Goal: Find specific page/section: Find specific page/section

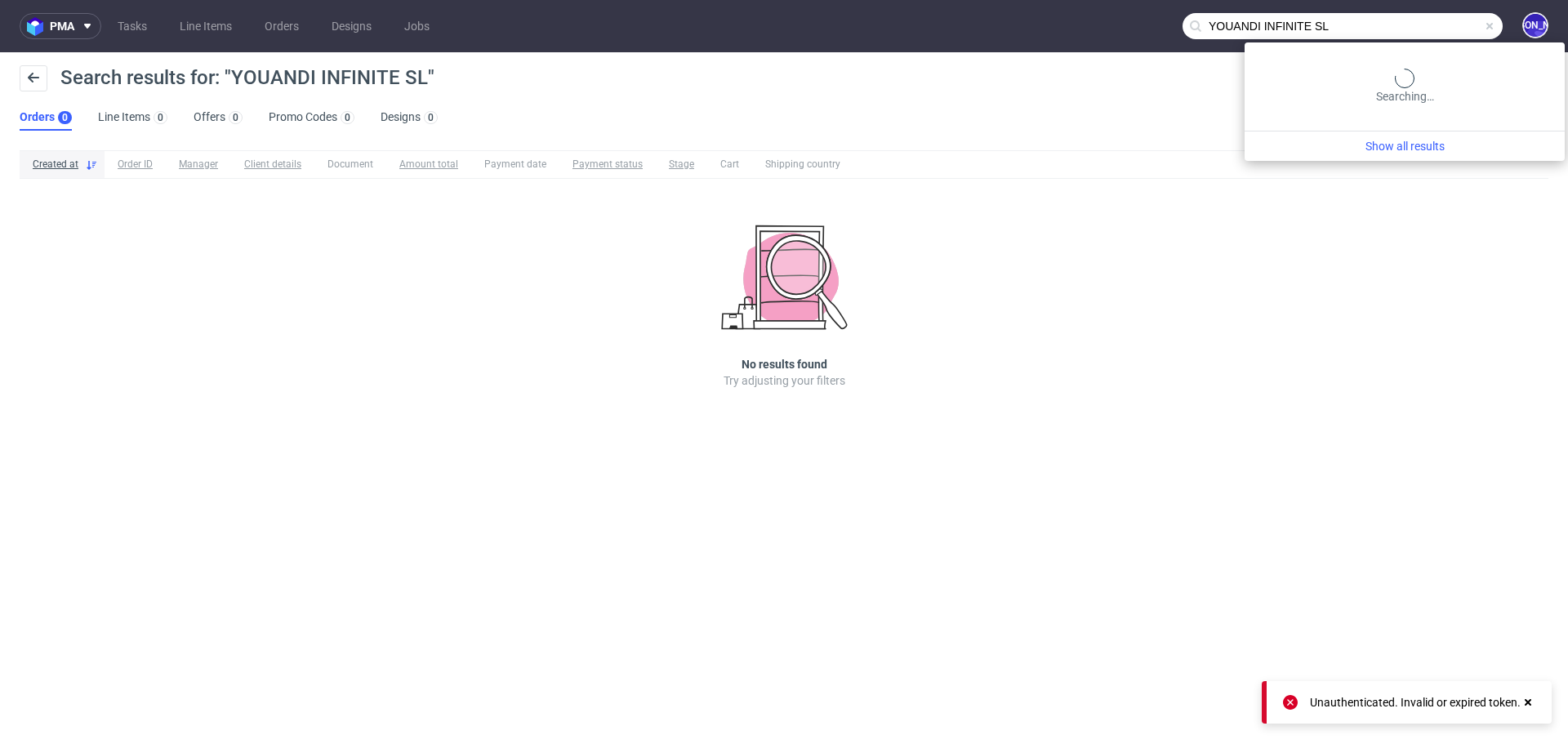
click at [1459, 27] on input "YOUANDI INFINITE SL" at bounding box center [1343, 26] width 320 height 26
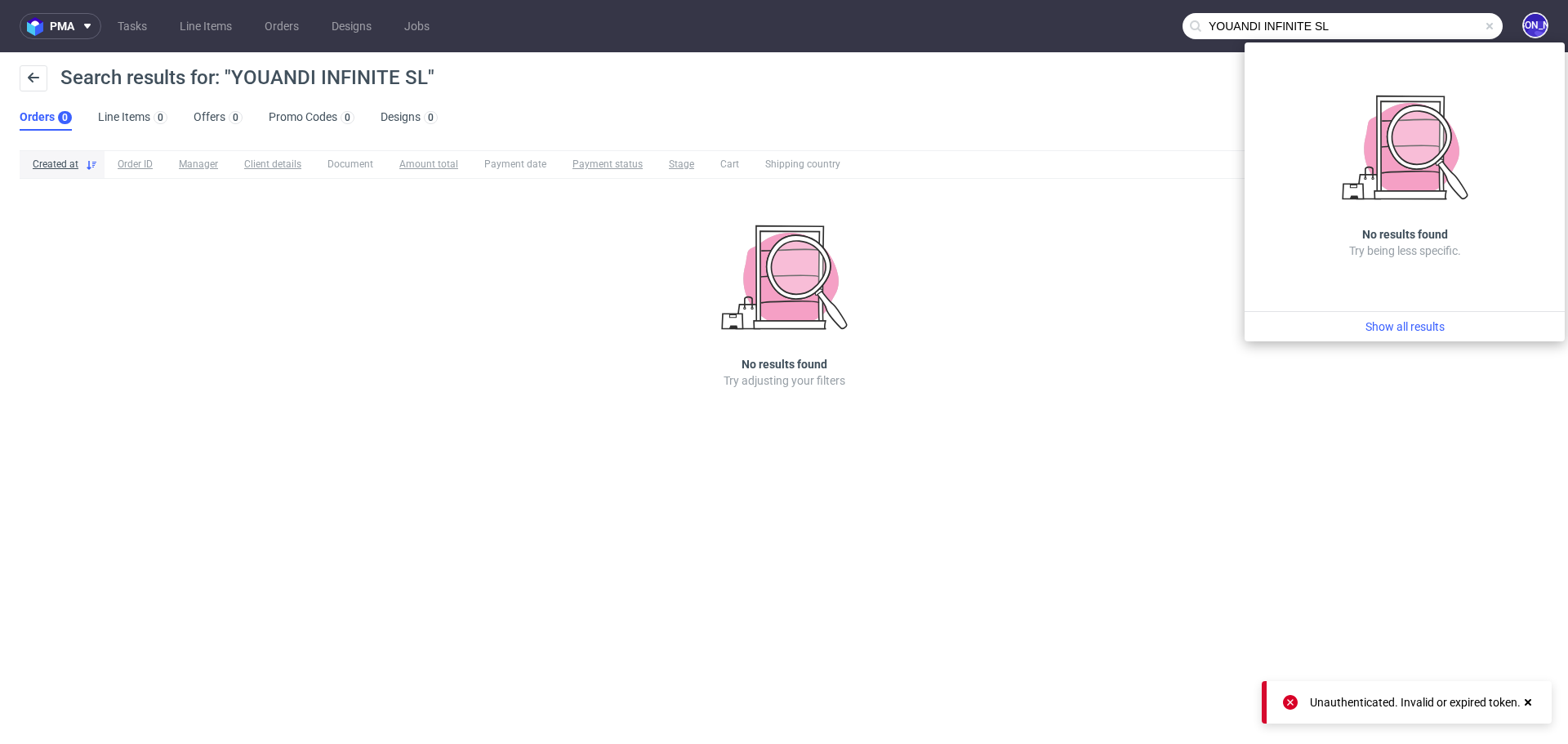
drag, startPoint x: 1413, startPoint y: 27, endPoint x: 1264, endPoint y: 25, distance: 149.0
click at [1264, 25] on input "YOUANDI INFINITE SL" at bounding box center [1343, 26] width 320 height 26
drag, startPoint x: 1464, startPoint y: 23, endPoint x: 1145, endPoint y: 20, distance: 319.0
click at [1145, 20] on nav "pma Tasks Line Items Orders Designs Jobs YOUANDI JO" at bounding box center [784, 26] width 1568 height 52
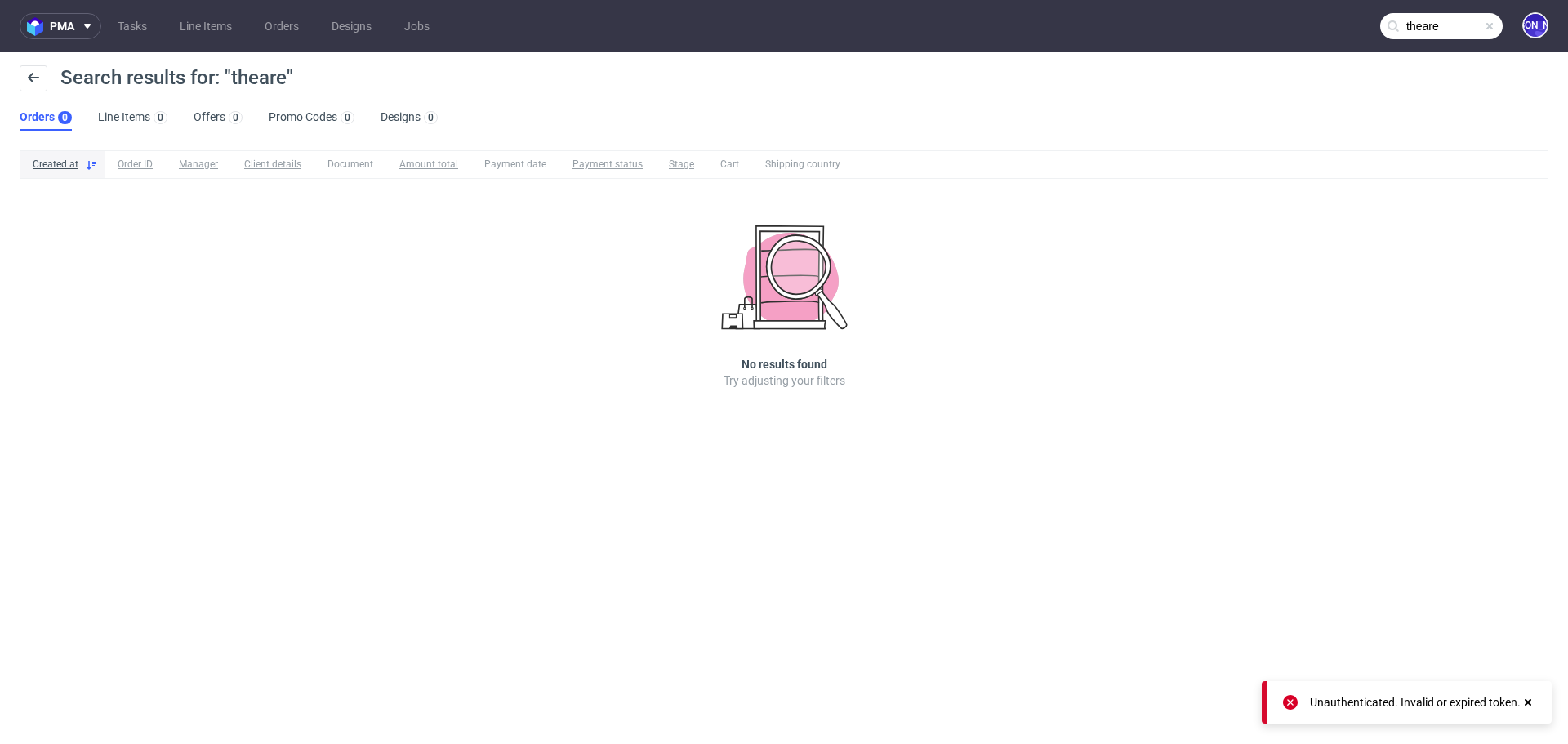
click at [1422, 24] on input "theare" at bounding box center [1441, 26] width 122 height 26
click at [1470, 18] on input "the-are" at bounding box center [1441, 26] width 122 height 26
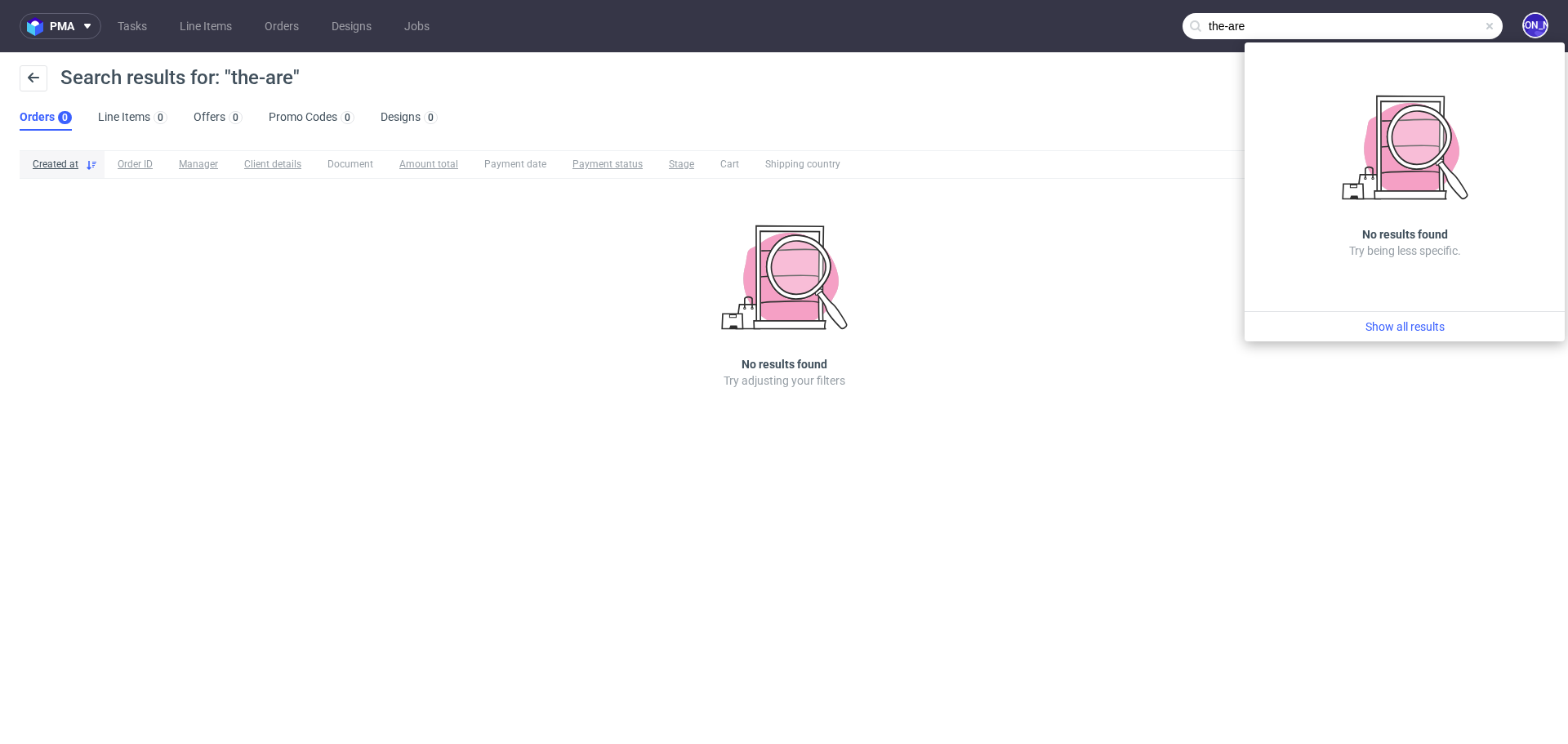
click at [1266, 31] on input "the-are" at bounding box center [1343, 26] width 320 height 26
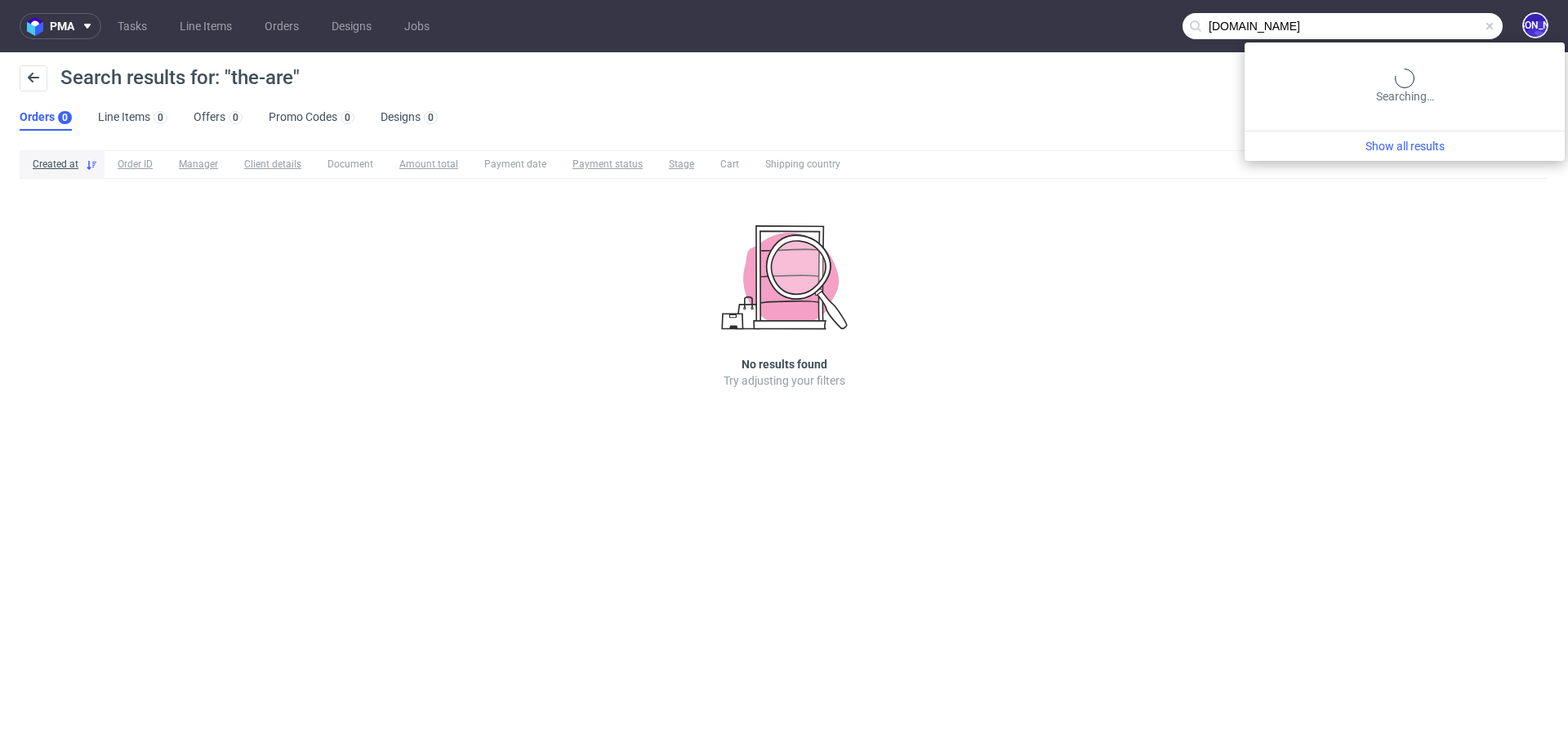
type input "[DOMAIN_NAME]"
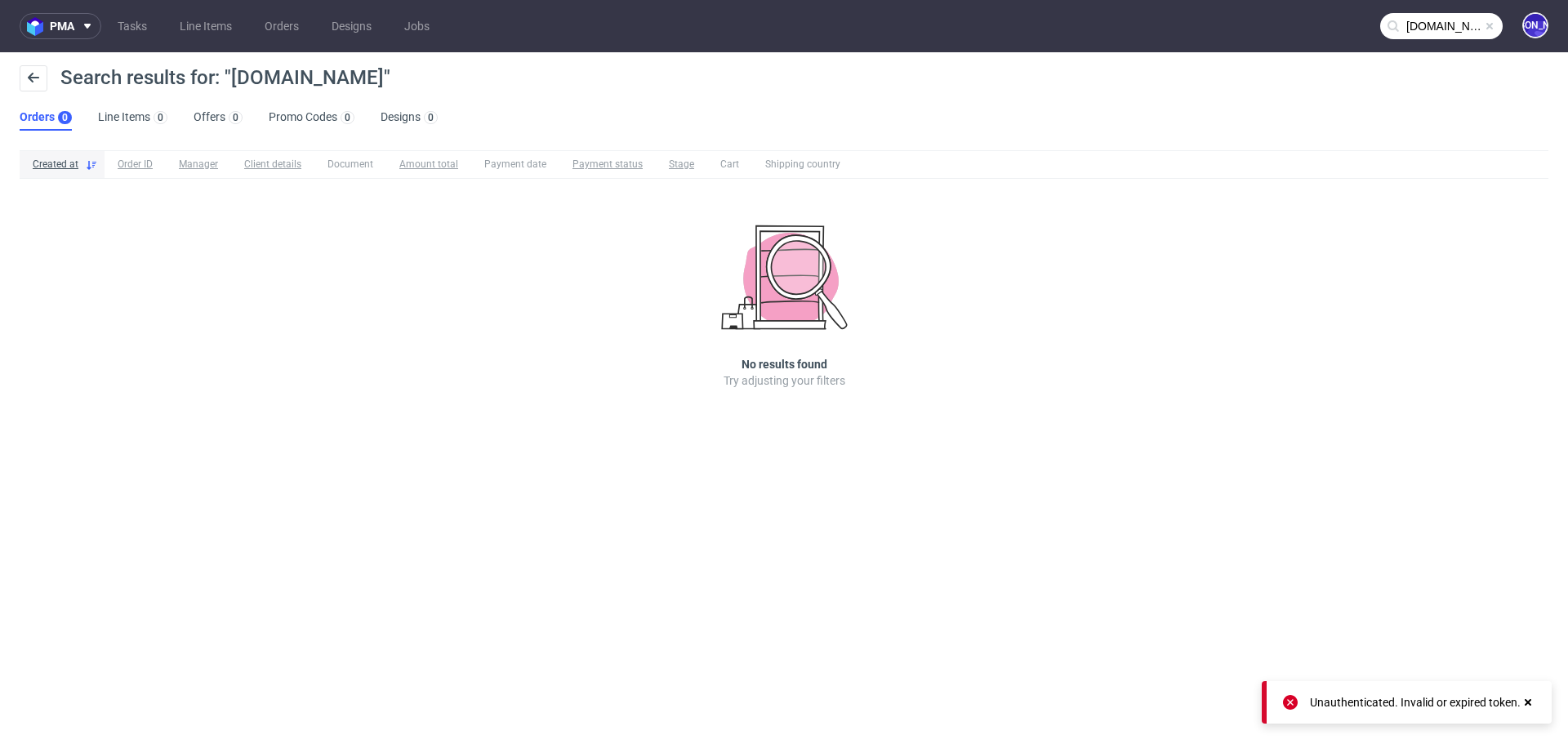
click at [1405, 22] on input "[DOMAIN_NAME]" at bounding box center [1441, 26] width 122 height 26
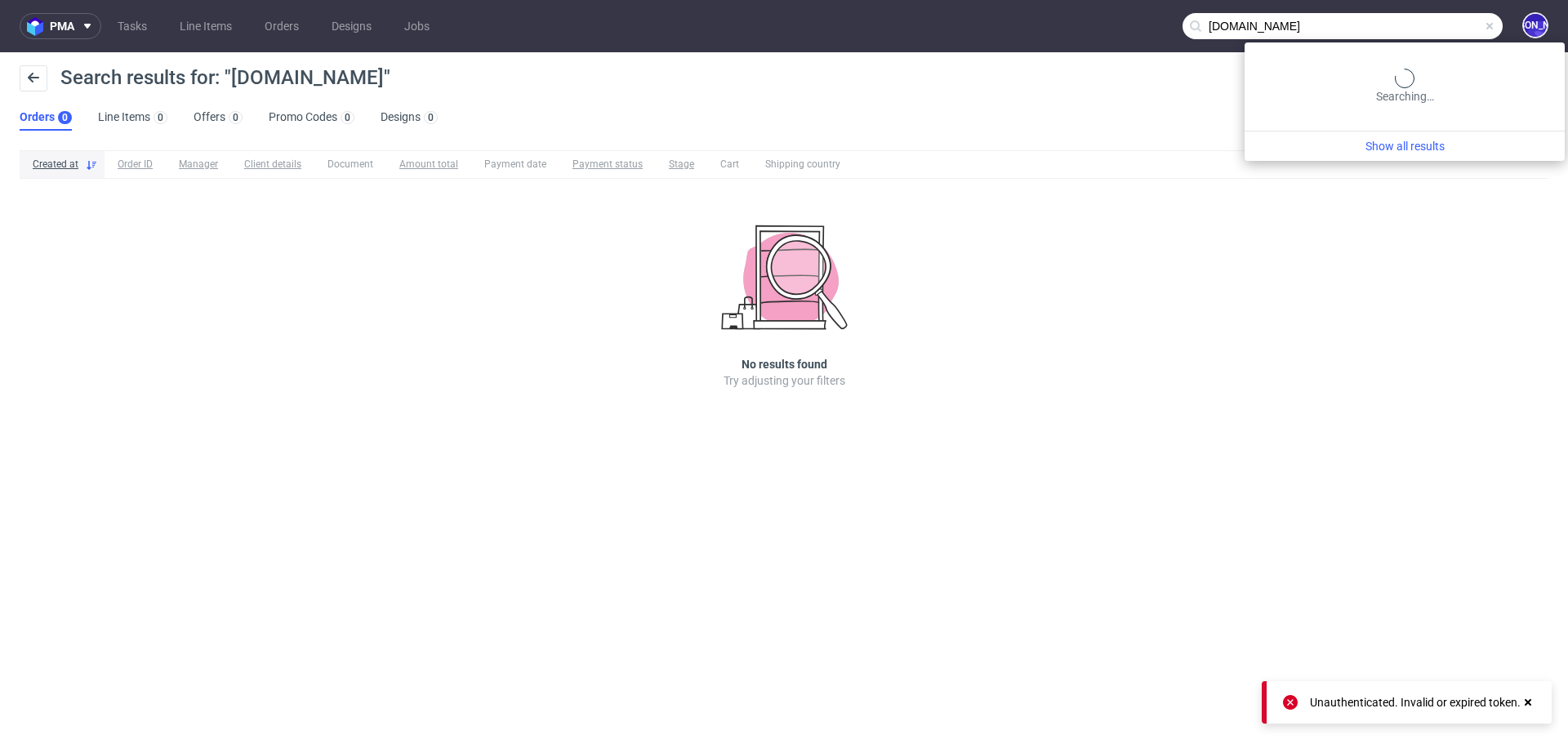
click at [1405, 22] on input "[DOMAIN_NAME]" at bounding box center [1343, 26] width 320 height 26
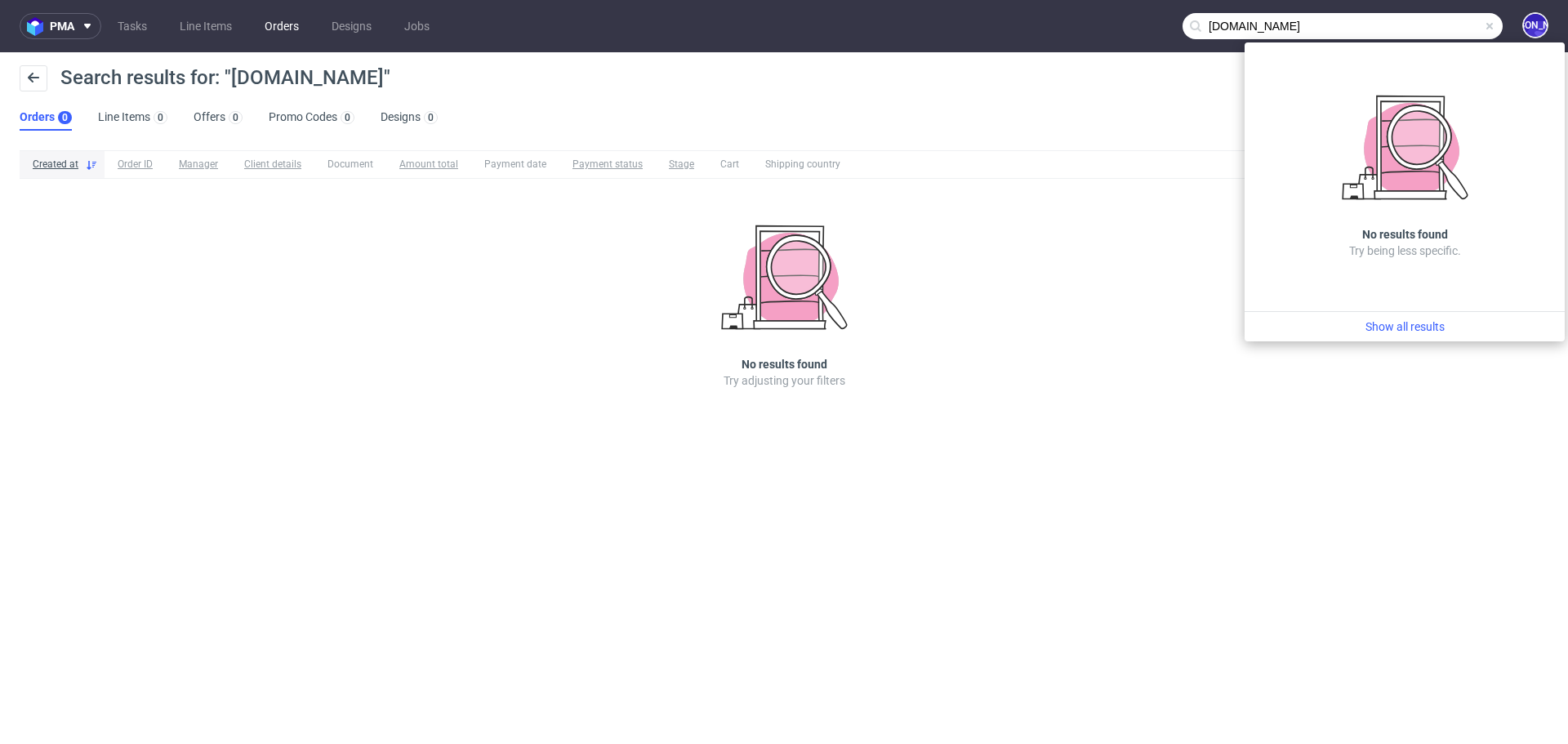
click at [280, 31] on link "Orders" at bounding box center [282, 26] width 54 height 26
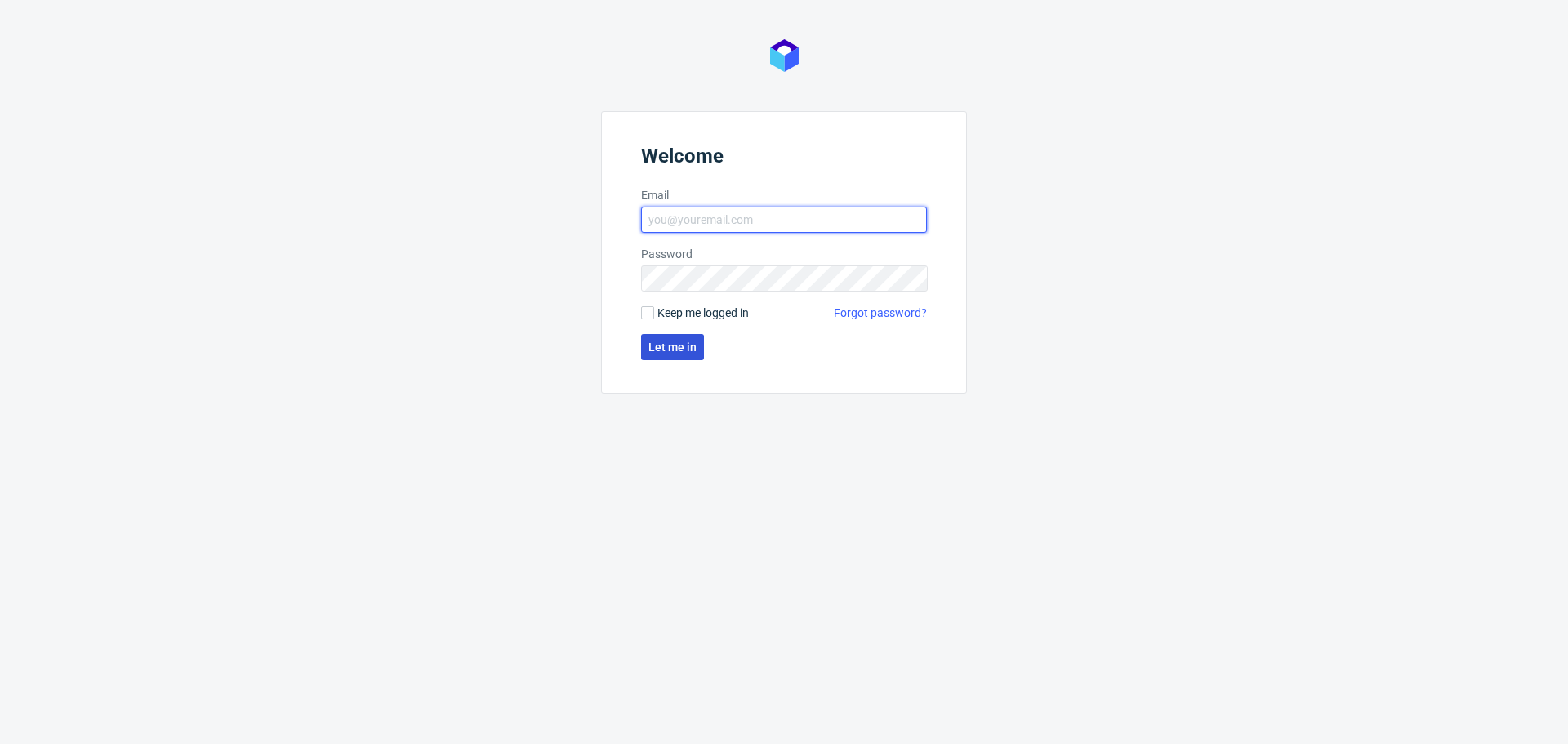
type input "[EMAIL_ADDRESS][DOMAIN_NAME]"
click at [665, 344] on span "Let me in" at bounding box center [672, 347] width 48 height 11
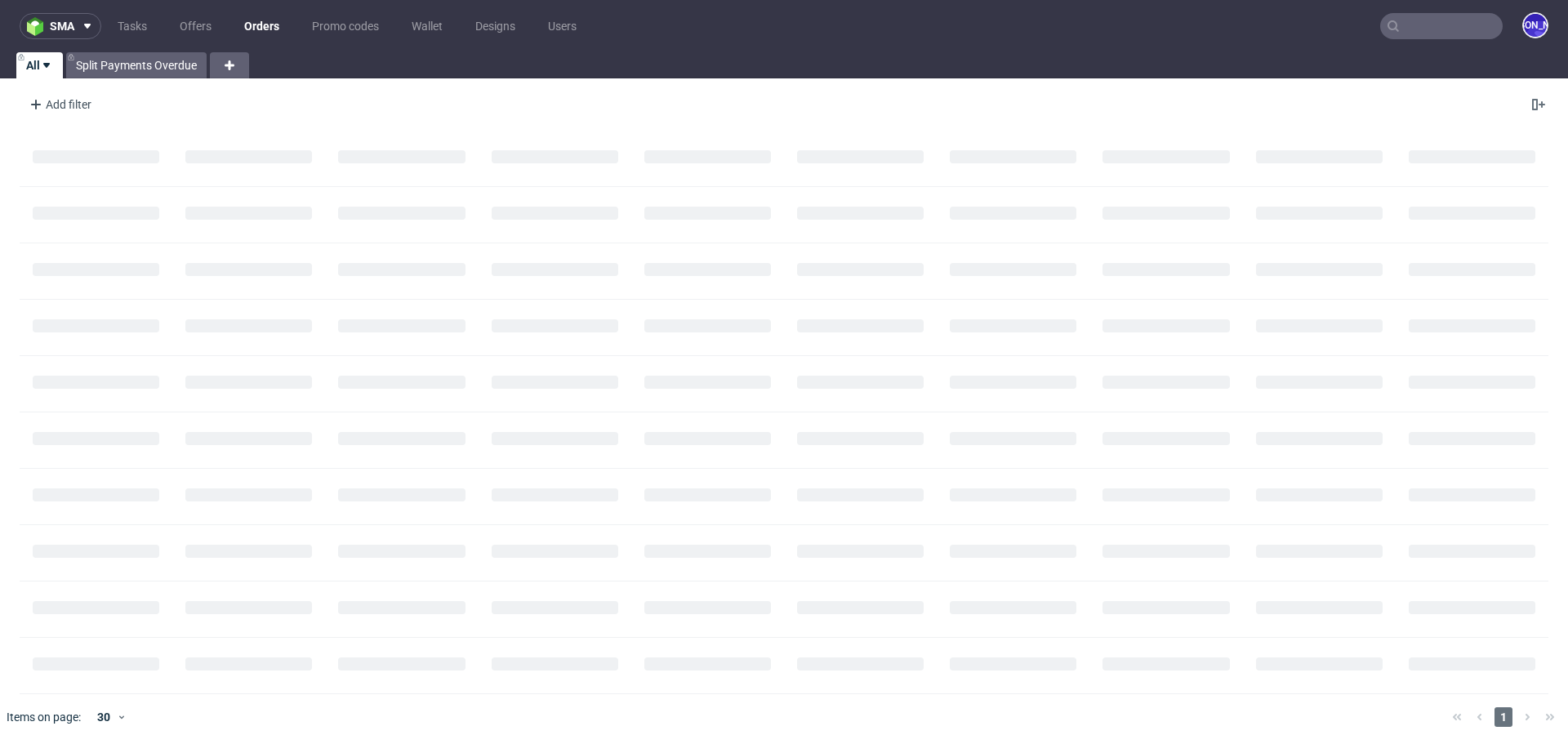
click at [1422, 27] on input "text" at bounding box center [1441, 26] width 122 height 26
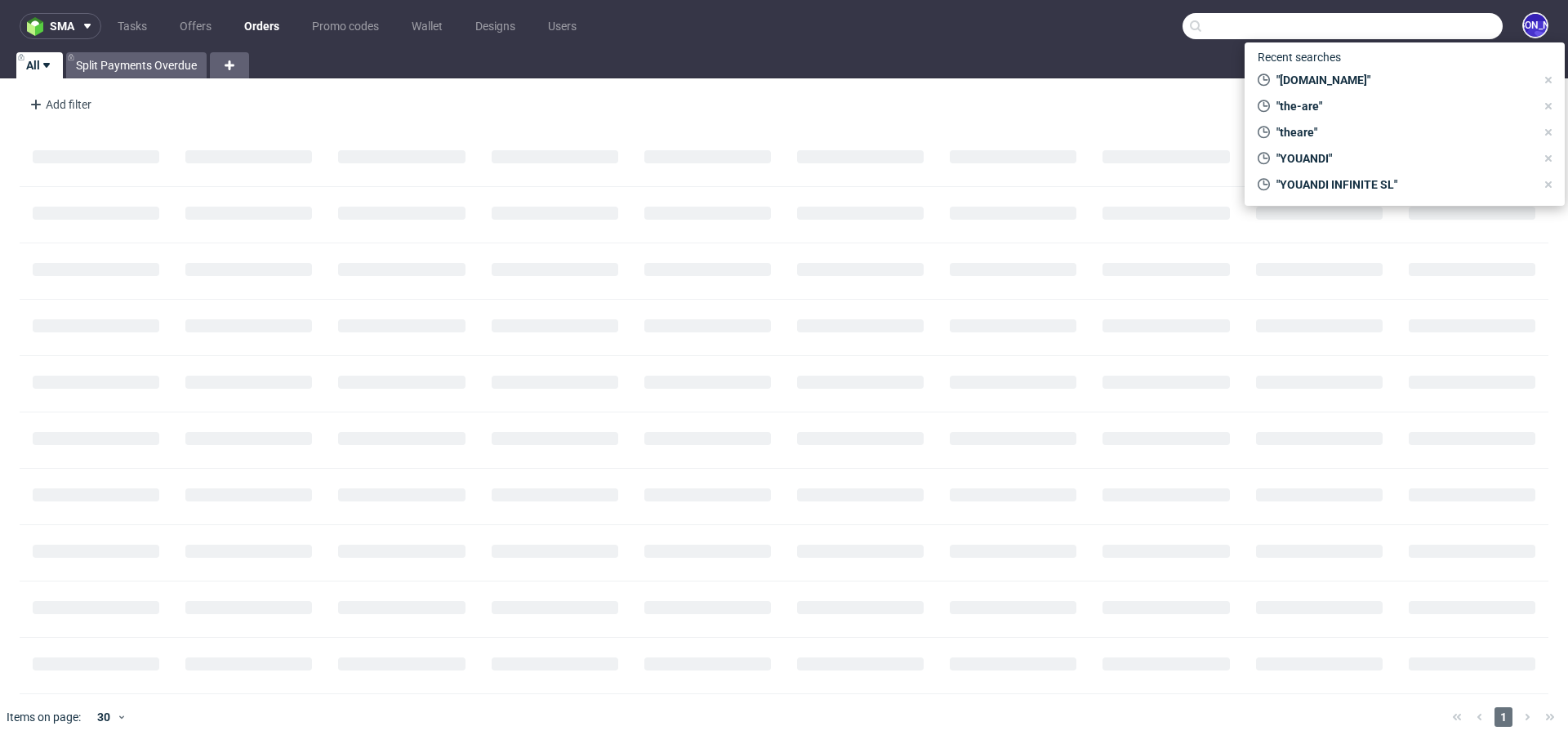
paste input "[DOMAIN_NAME]"
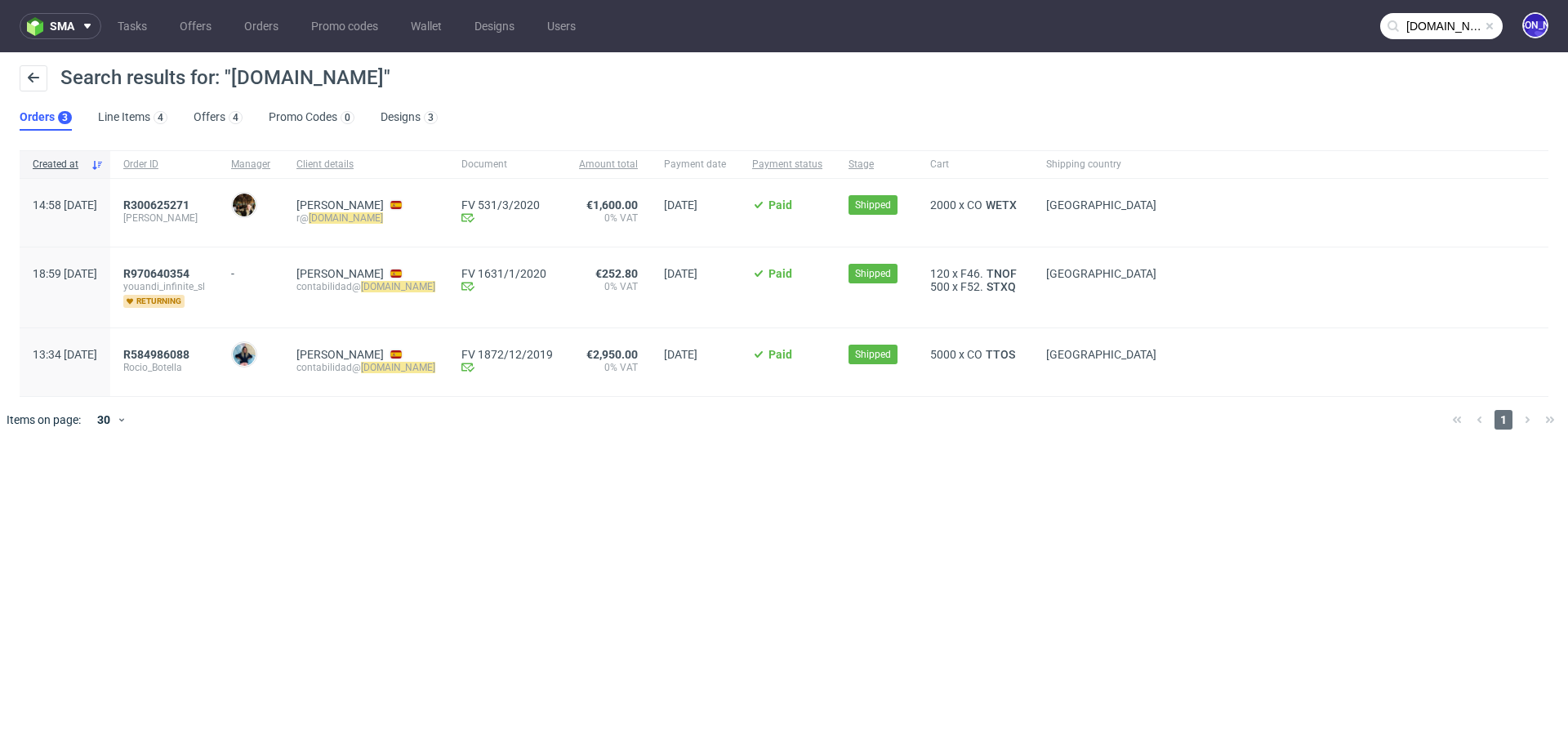
click at [1418, 31] on input "[DOMAIN_NAME]" at bounding box center [1441, 26] width 122 height 26
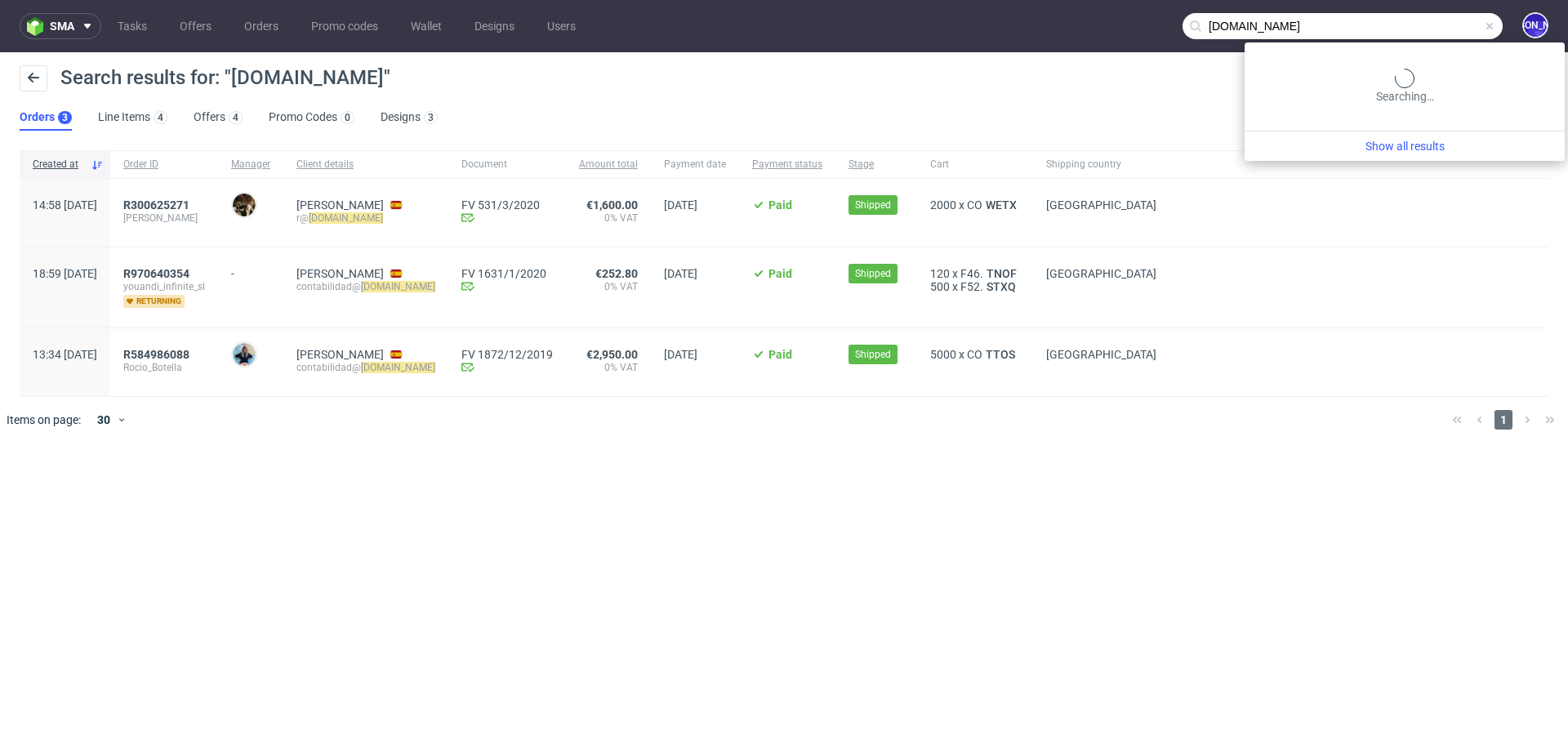
click at [1418, 31] on input "[DOMAIN_NAME]" at bounding box center [1343, 26] width 320 height 26
type input "a"
